Goal: Information Seeking & Learning: Learn about a topic

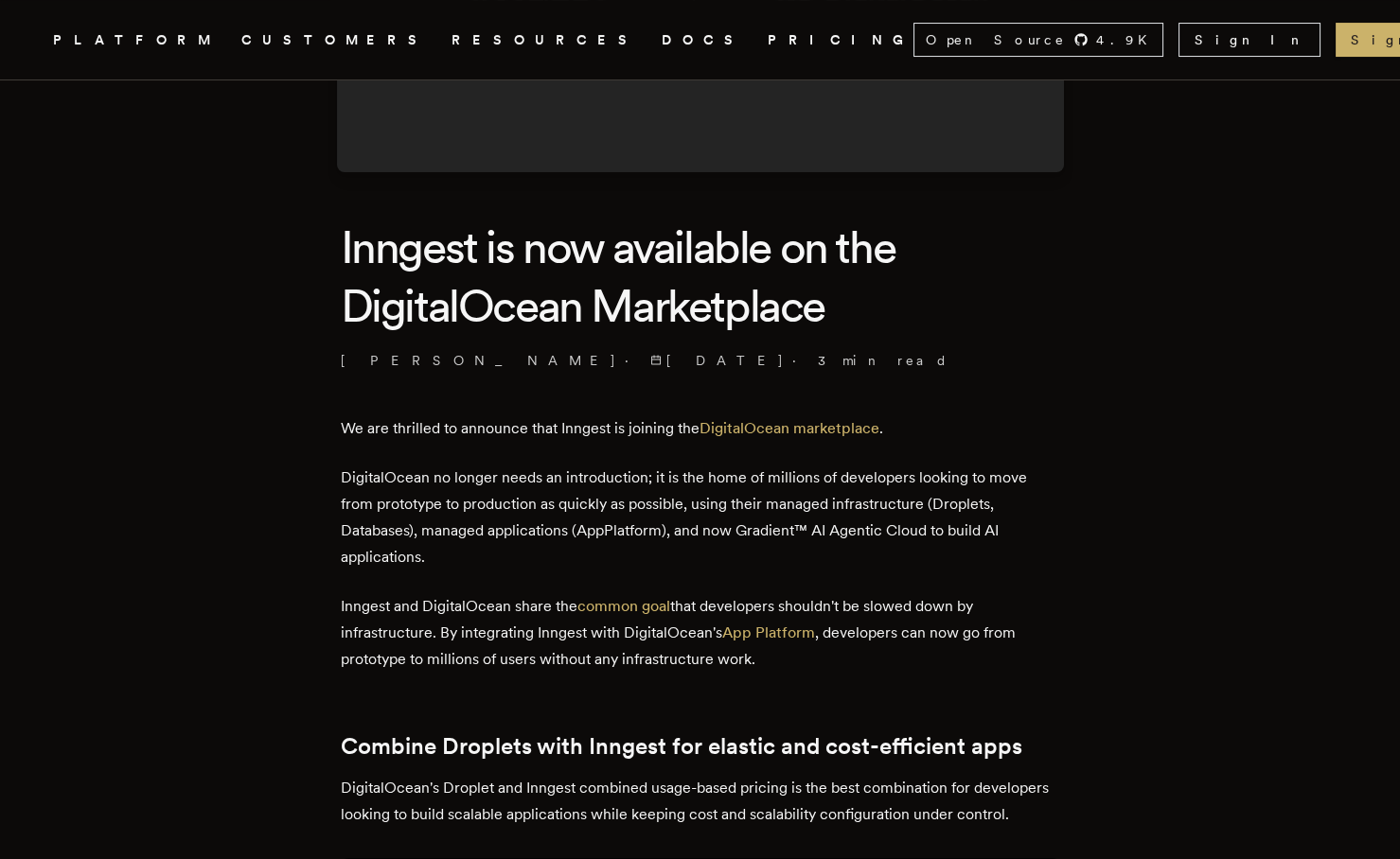
scroll to position [374, 0]
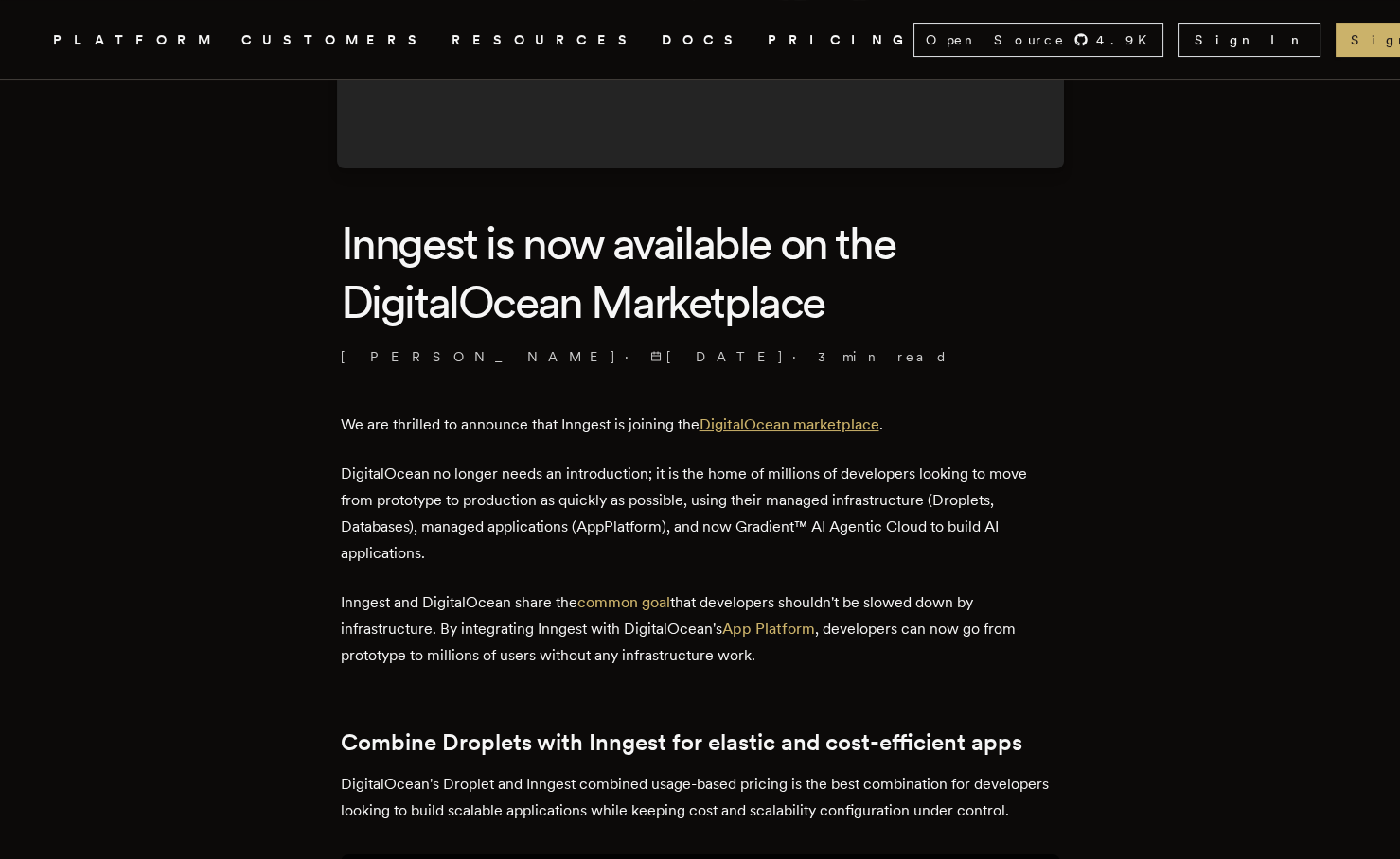
click at [860, 426] on link "DigitalOcean marketplace" at bounding box center [789, 424] width 180 height 18
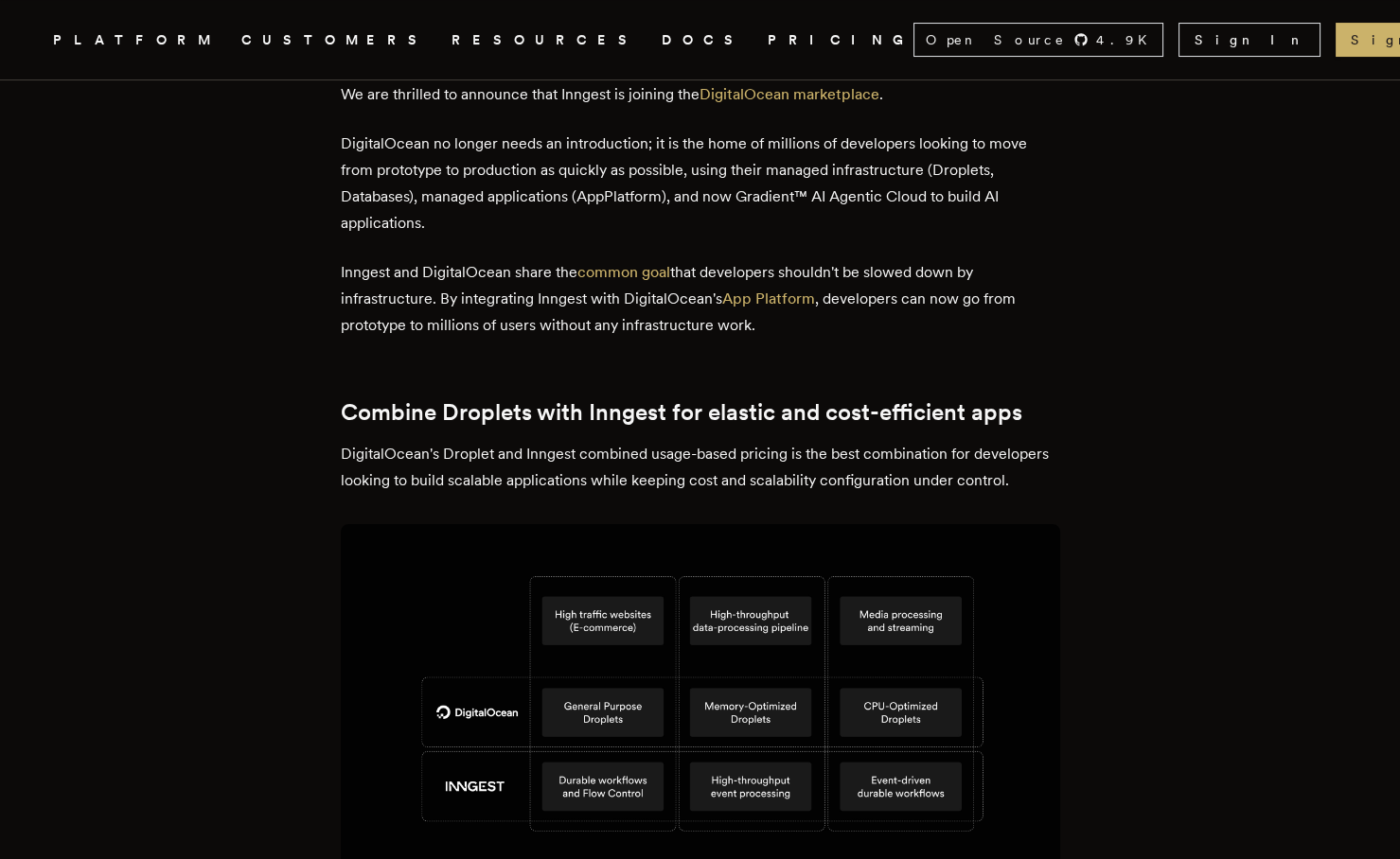
scroll to position [706, 0]
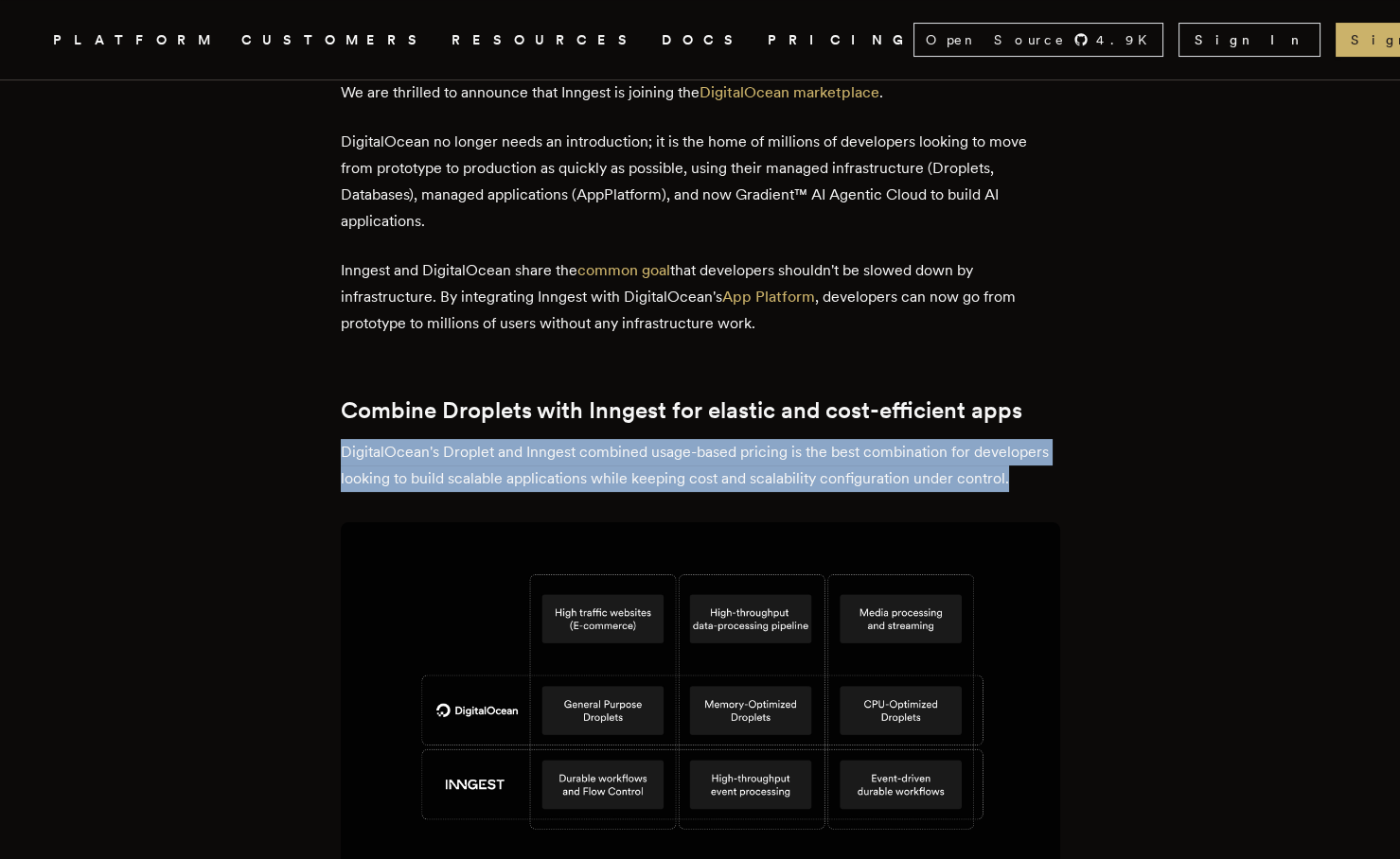
drag, startPoint x: 406, startPoint y: 501, endPoint x: 348, endPoint y: 441, distance: 83.5
click at [348, 441] on p "DigitalOcean's Droplet and Inngest combined usage-based pricing is the best com…" at bounding box center [700, 465] width 719 height 53
copy p "DigitalOcean's Droplet and Inngest combined usage-based pricing is the best com…"
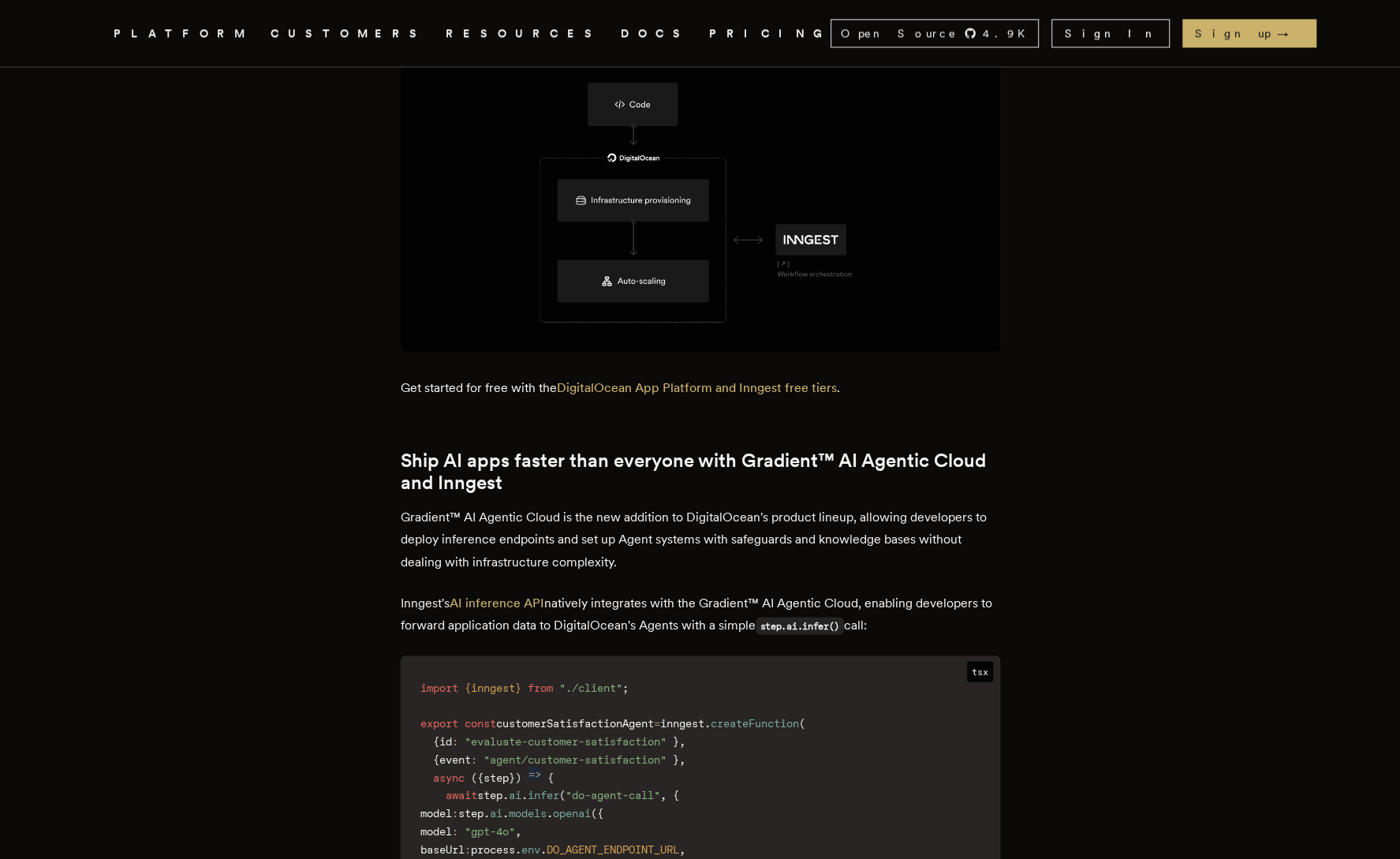
scroll to position [1546, 0]
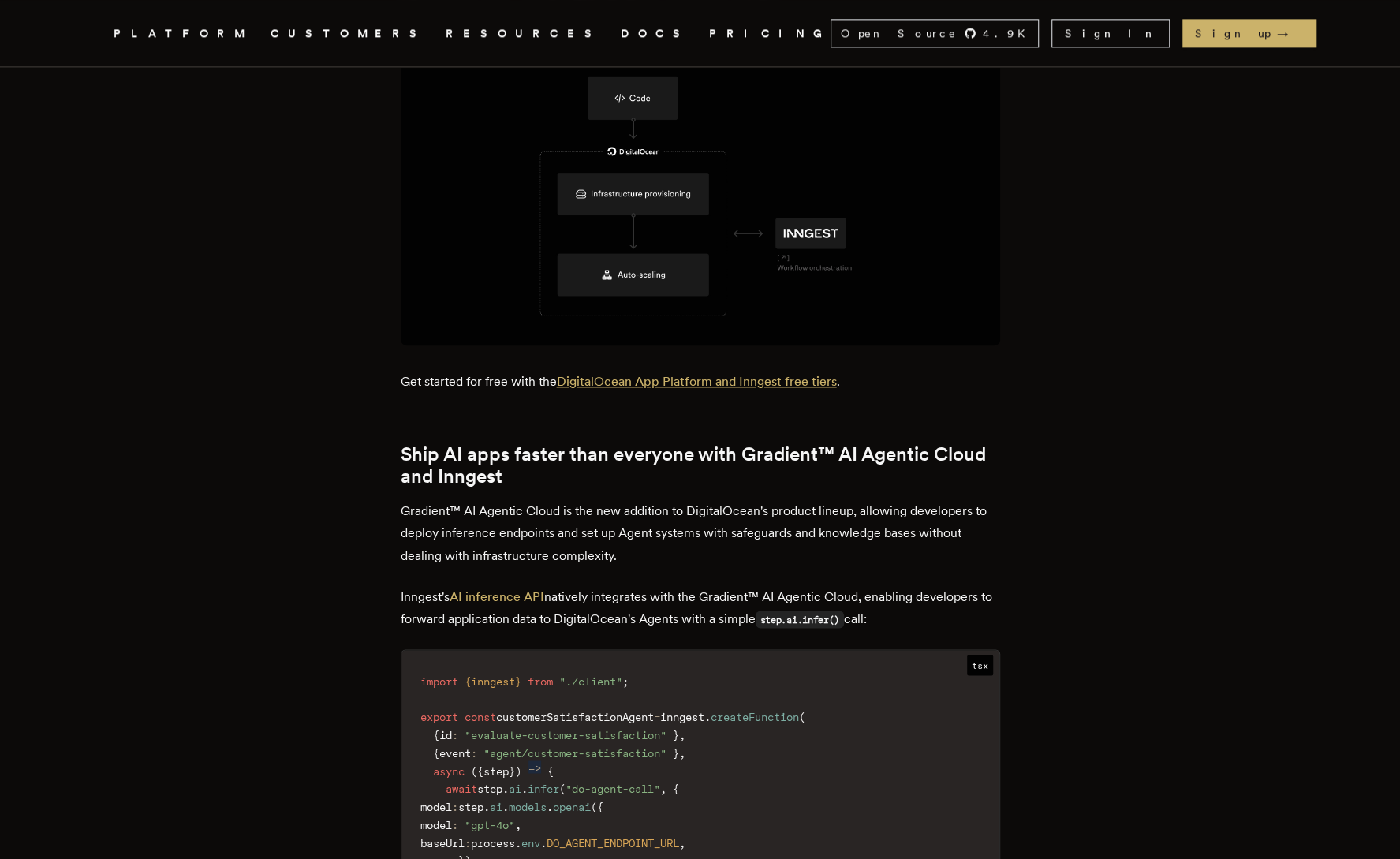
click at [751, 389] on link "DigitalOcean App Platform and Inngest free tiers" at bounding box center [697, 381] width 280 height 15
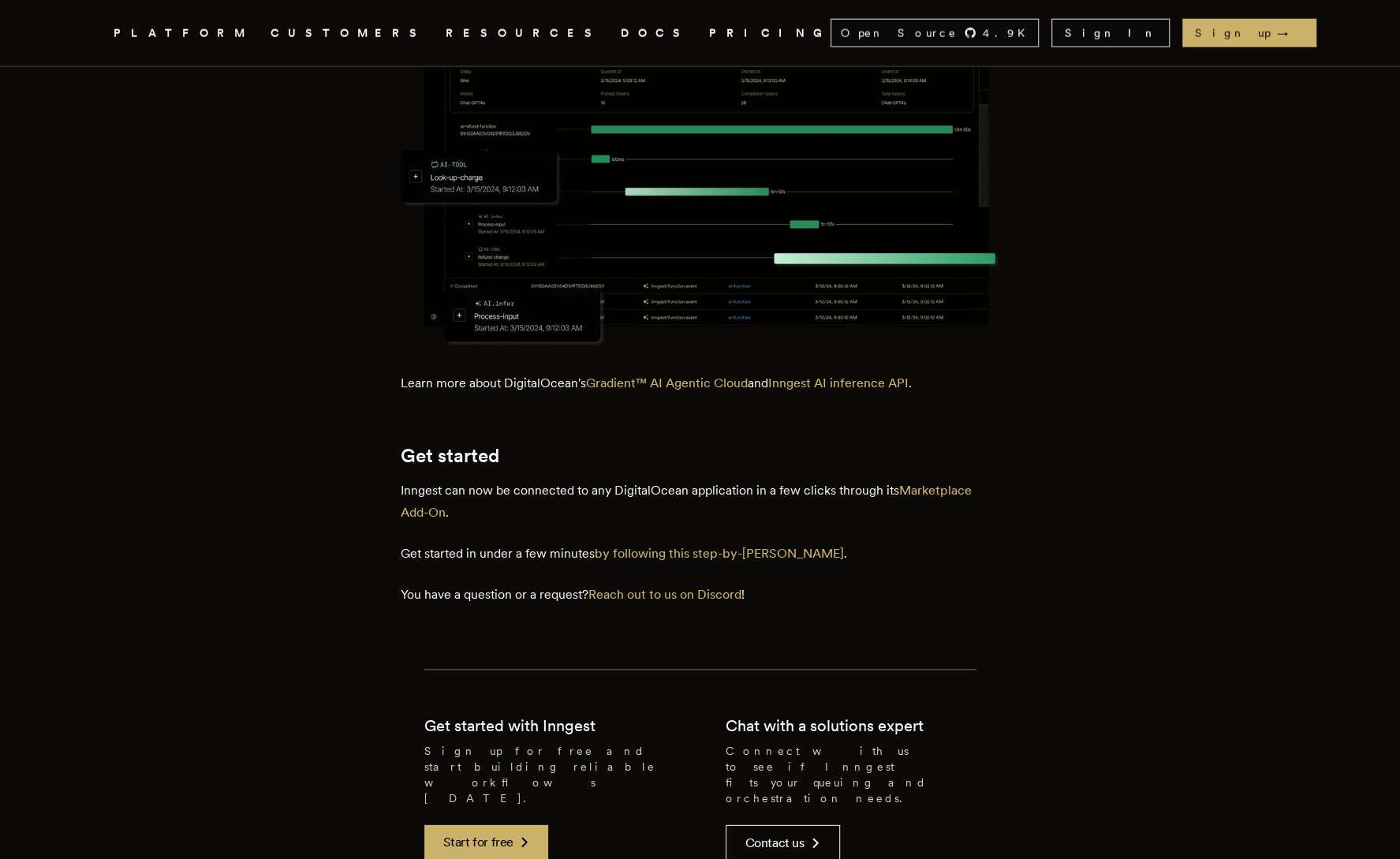
scroll to position [2790, 0]
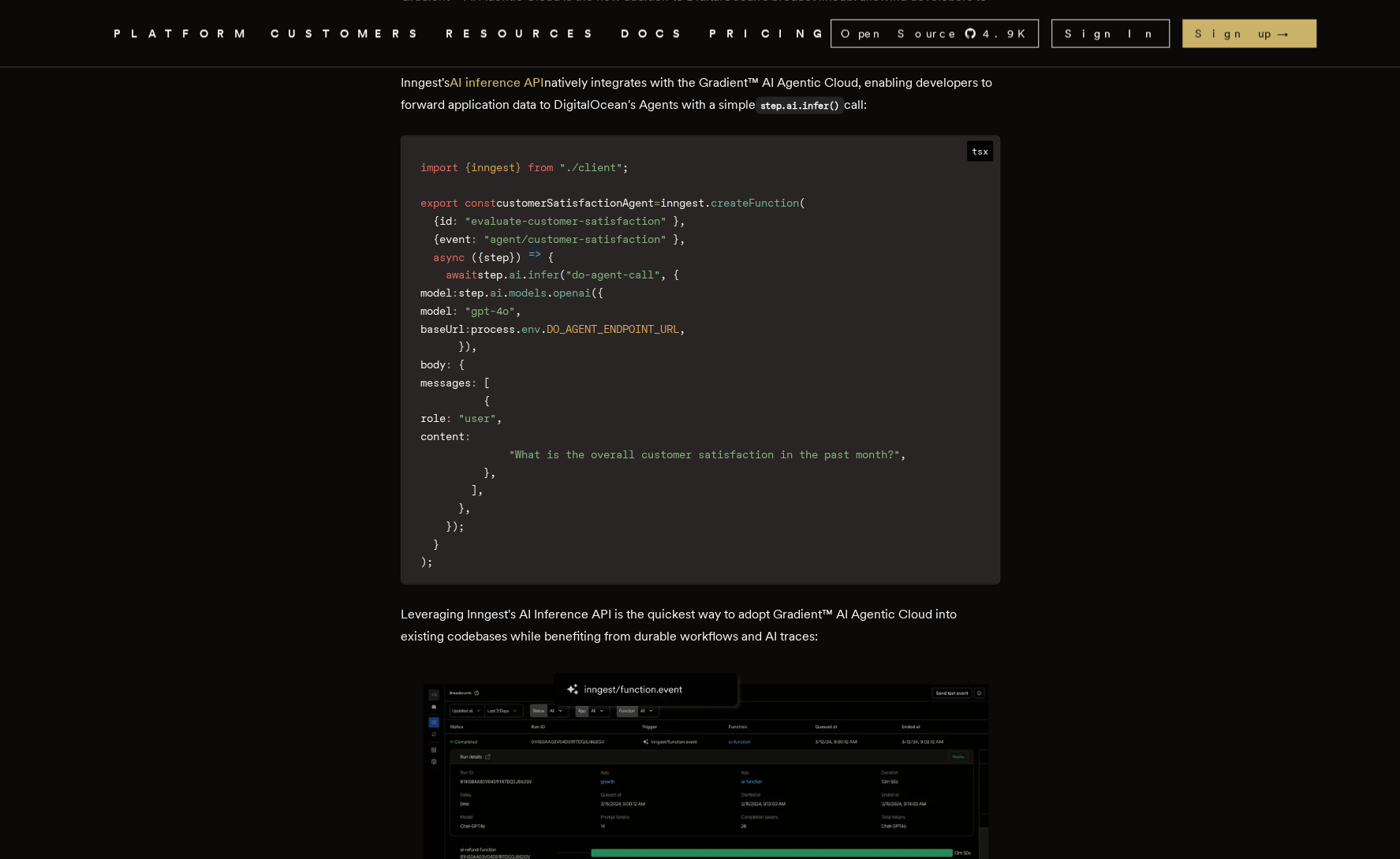
scroll to position [2128, 0]
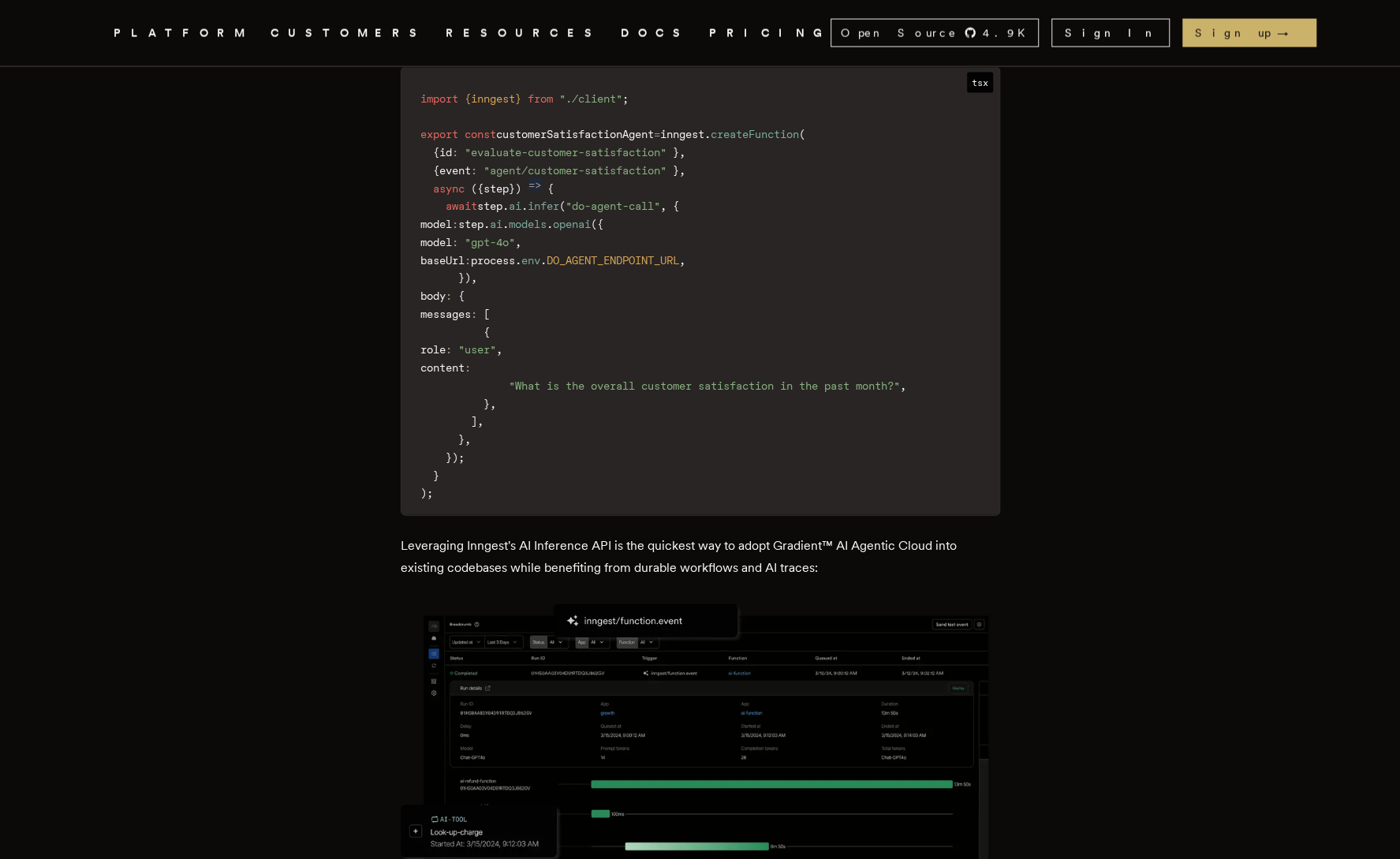
click at [776, 563] on p "Leveraging Inngest's AI Inference API is the quickest way to adopt Gradient™ AI…" at bounding box center [700, 556] width 599 height 44
drag, startPoint x: 775, startPoint y: 556, endPoint x: 935, endPoint y: 553, distance: 160.0
click at [935, 553] on p "Leveraging Inngest's AI Inference API is the quickest way to adopt Gradient™ AI…" at bounding box center [700, 556] width 599 height 44
copy p "Gradient™ AI Agentic Cloud"
